Goal: Information Seeking & Learning: Learn about a topic

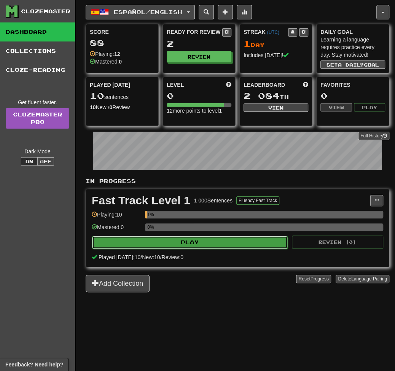
click at [188, 237] on button "Play" at bounding box center [190, 242] width 196 height 13
select select "**"
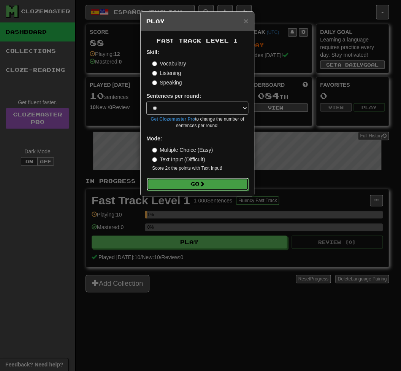
click at [195, 180] on button "Go" at bounding box center [198, 184] width 102 height 13
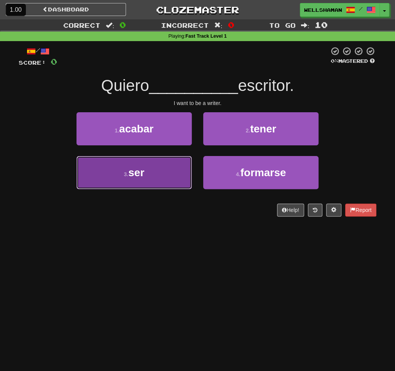
click at [134, 169] on span "ser" at bounding box center [136, 173] width 16 height 12
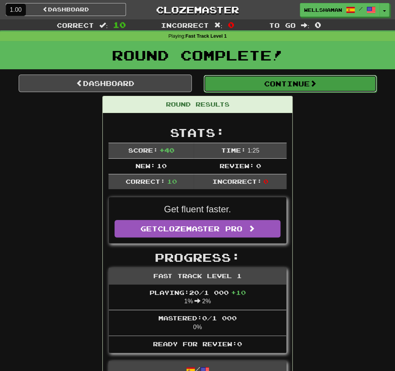
click at [294, 83] on button "Continue" at bounding box center [290, 84] width 173 height 18
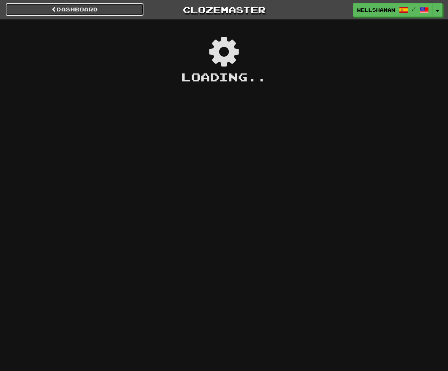
click at [80, 7] on link "Dashboard" at bounding box center [75, 9] width 138 height 13
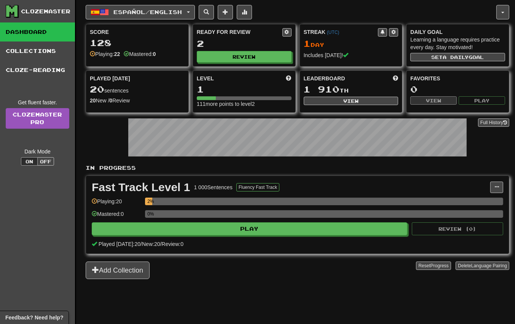
drag, startPoint x: 201, startPoint y: 0, endPoint x: 36, endPoint y: 242, distance: 292.9
click at [36, 242] on div "Clozemaster Dashboard Collections Cloze-Reading Get fluent faster. Clozemaster …" at bounding box center [38, 171] width 76 height 343
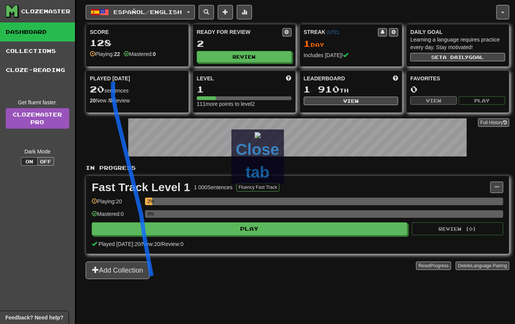
drag, startPoint x: 153, startPoint y: 283, endPoint x: 113, endPoint y: 81, distance: 206.0
